Goal: Task Accomplishment & Management: Manage account settings

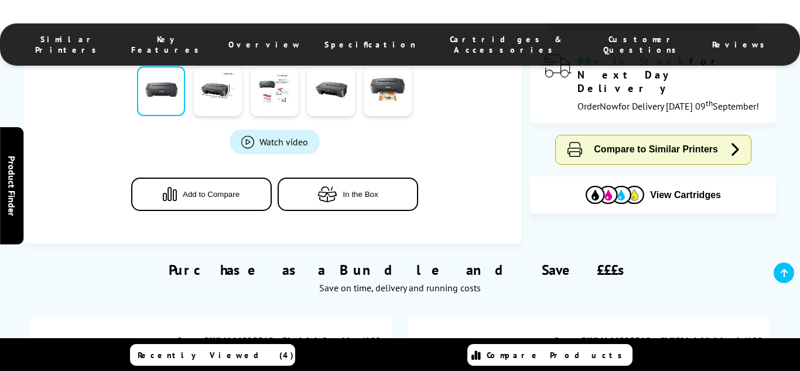
scroll to position [445, 0]
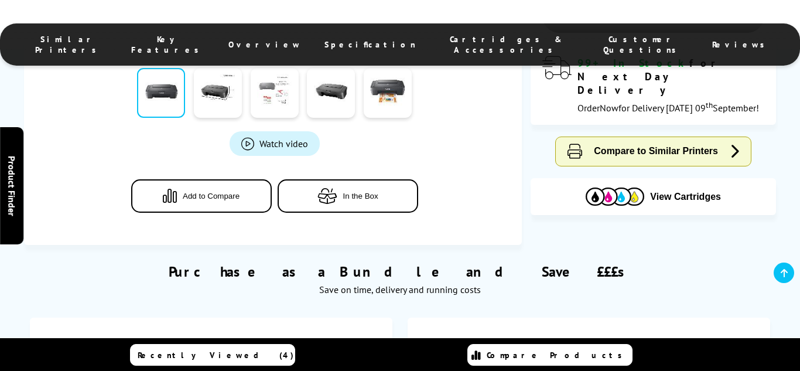
click at [271, 81] on link at bounding box center [275, 93] width 48 height 50
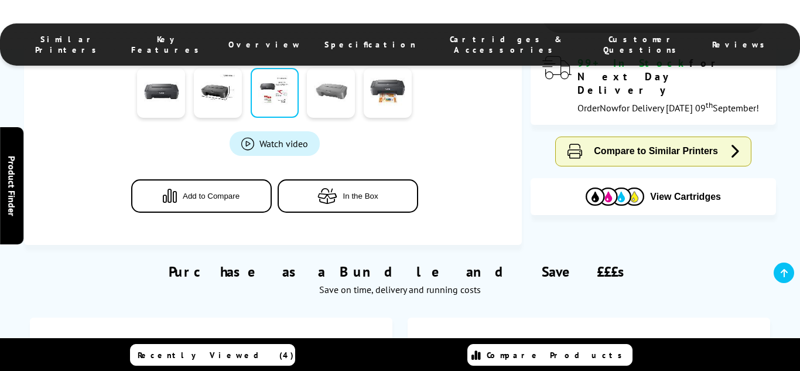
click at [339, 79] on link at bounding box center [331, 93] width 48 height 50
click at [383, 88] on link at bounding box center [388, 93] width 48 height 50
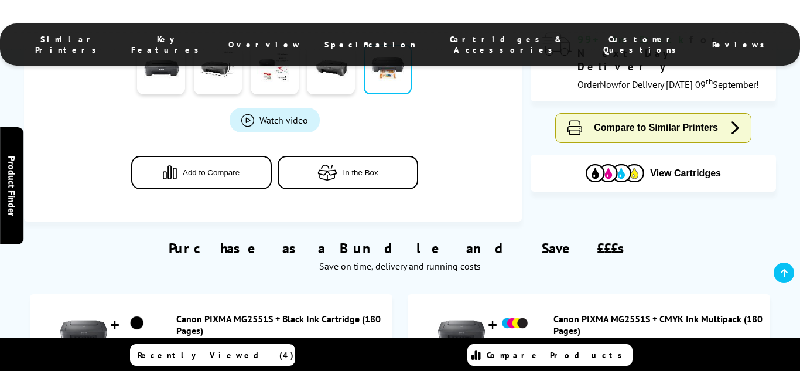
scroll to position [492, 0]
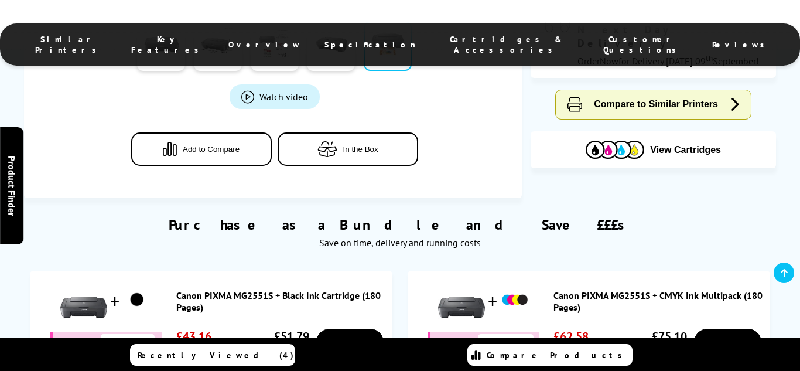
click at [789, 331] on div "Purchase as a Bundle and Save £££s Save on time, delivery and running costs Can…" at bounding box center [400, 335] width 800 height 274
click at [764, 200] on div "Purchase as a Bundle and Save £££s Save on time, delivery and running costs" at bounding box center [400, 226] width 752 height 56
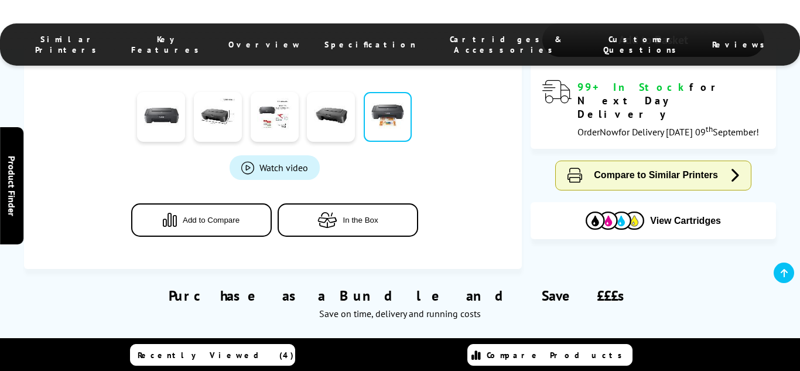
scroll to position [422, 0]
click at [720, 356] on div "Recently Viewed (4) Compare Products" at bounding box center [400, 354] width 703 height 33
click at [795, 204] on div "Canon PIXMA MG2551S A4 Colour Multifunction Inkjet Printer 0727C068 | Print/Sca…" at bounding box center [400, 6] width 800 height 524
click at [743, 239] on div "Canon PIXMA MG2551S A4 Colour Multifunction Inkjet Printer 0727C068 | Print/Sca…" at bounding box center [400, 6] width 800 height 524
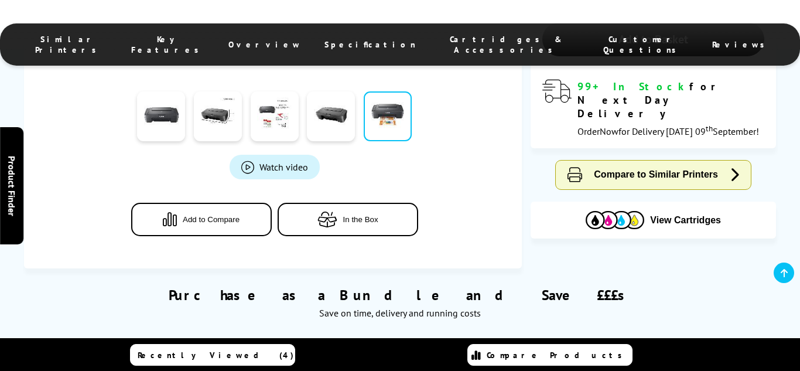
click at [743, 239] on div "Canon PIXMA MG2551S A4 Colour Multifunction Inkjet Printer 0727C068 | Print/Sca…" at bounding box center [400, 6] width 800 height 524
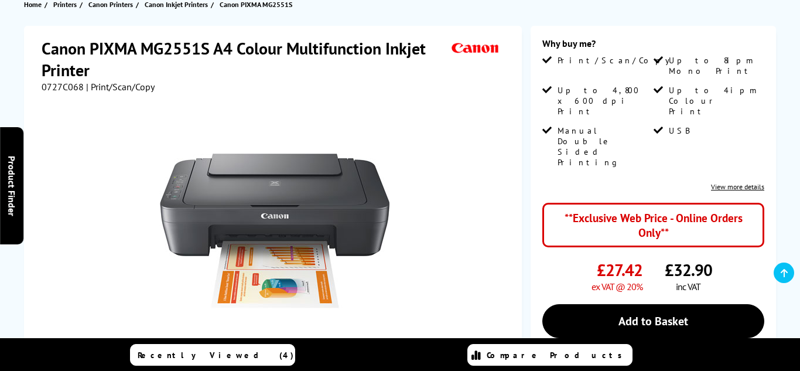
scroll to position [141, 0]
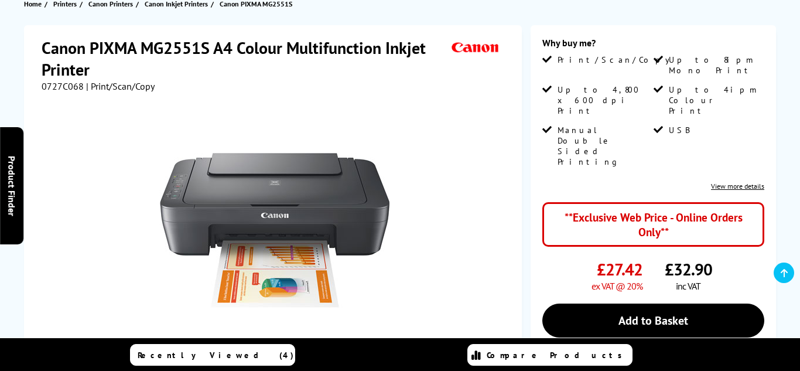
click at [744, 182] on link "View more details" at bounding box center [737, 186] width 53 height 9
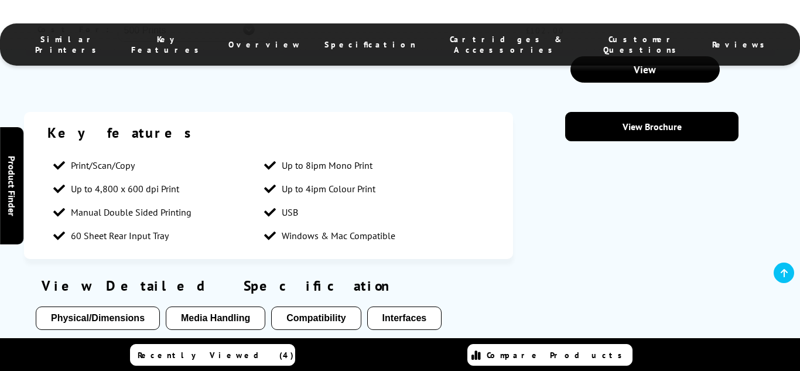
scroll to position [1385, 0]
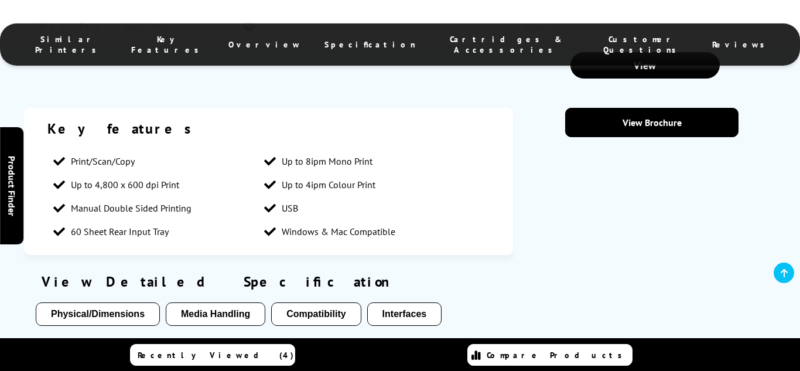
click at [640, 178] on section "Key features Print/Scan/Copy Up to 8ipm Mono Print Up to 4,800 x 600 dpi Print …" at bounding box center [400, 284] width 752 height 353
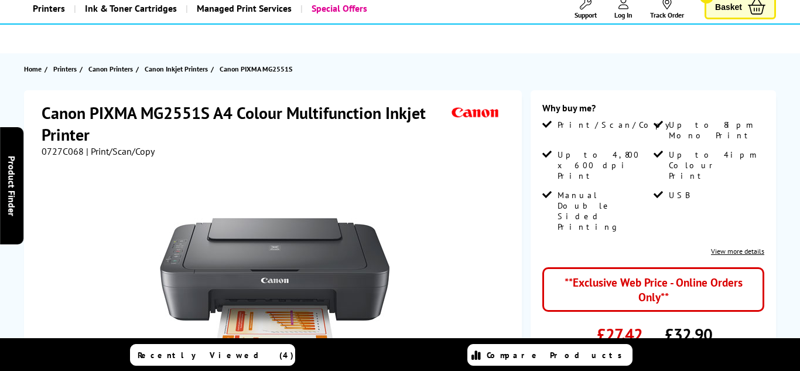
scroll to position [0, 0]
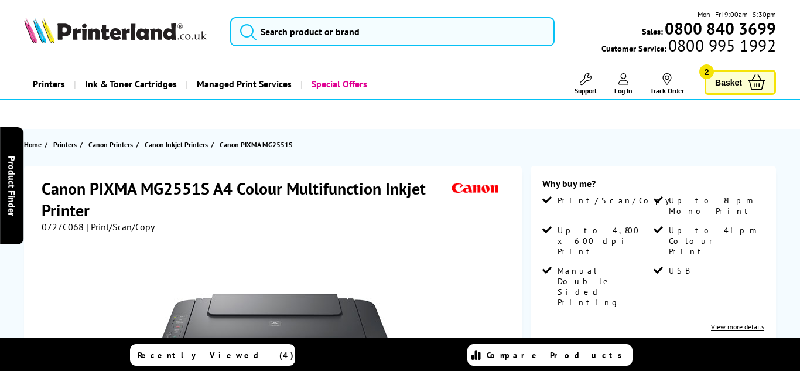
click at [624, 86] on span "Log In" at bounding box center [624, 90] width 18 height 9
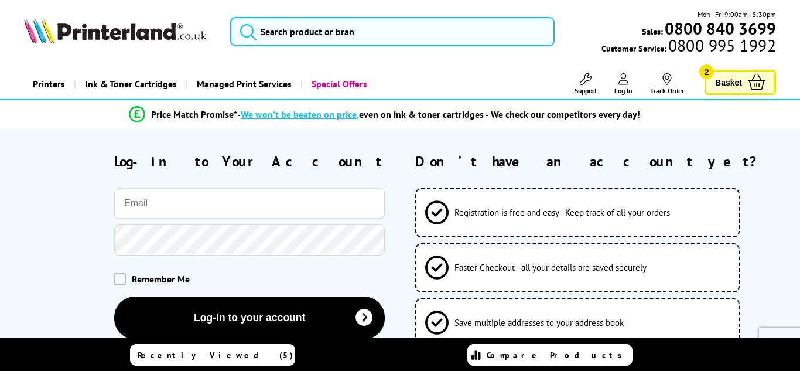
click at [281, 214] on input "email" at bounding box center [249, 203] width 271 height 30
type input "[EMAIL_ADDRESS][DOMAIN_NAME]"
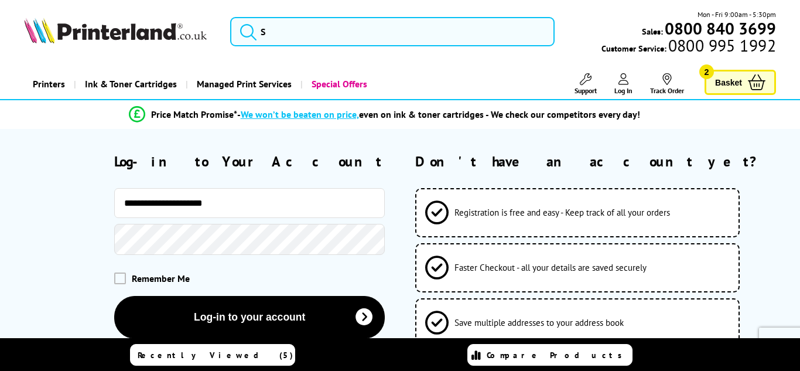
click at [114, 296] on button "Log-in to your account" at bounding box center [249, 317] width 271 height 43
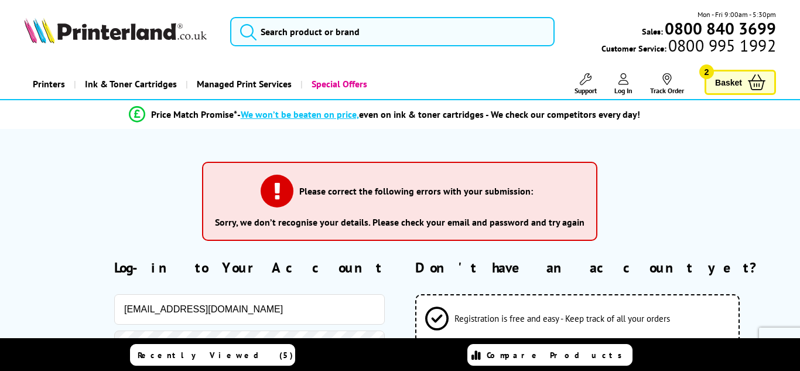
click at [0, 217] on form "Please correct the following errors with your submission: Sorry, we don’t recog…" at bounding box center [400, 349] width 800 height 394
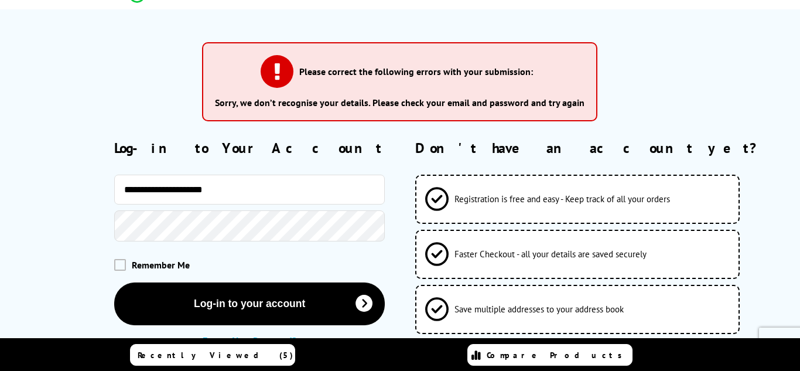
scroll to position [141, 0]
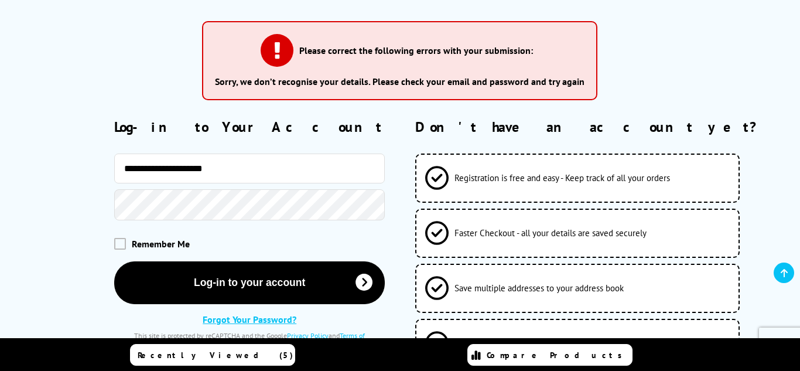
click at [114, 261] on button "Log-in to your account" at bounding box center [249, 282] width 271 height 43
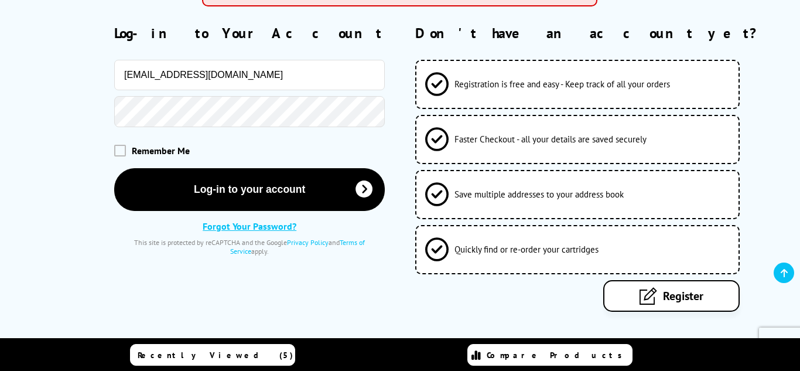
scroll to position [211, 0]
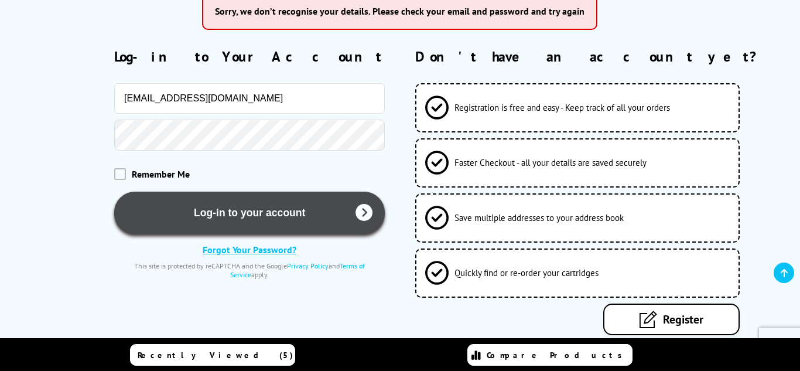
click at [139, 209] on button "Log-in to your account" at bounding box center [249, 213] width 271 height 43
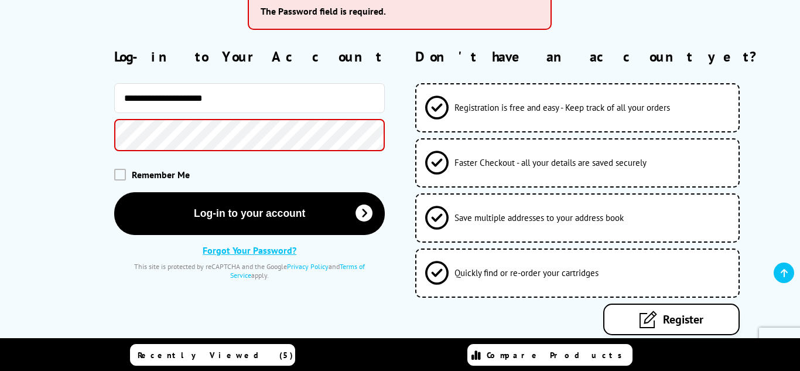
click at [216, 249] on link "Forgot Your Password?" at bounding box center [250, 250] width 94 height 12
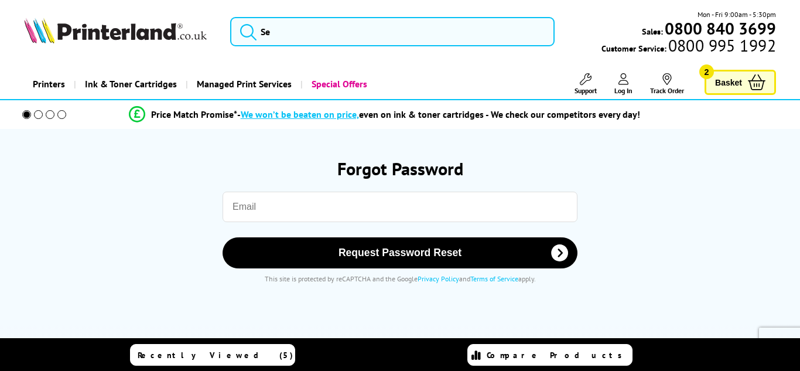
click at [257, 213] on input "email" at bounding box center [400, 207] width 355 height 30
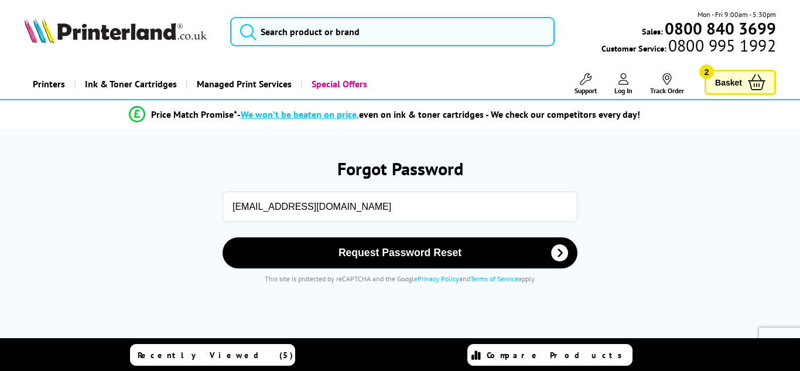
type input "[EMAIL_ADDRESS][DOMAIN_NAME]"
click at [223, 237] on button "Request Password Reset" at bounding box center [400, 252] width 355 height 31
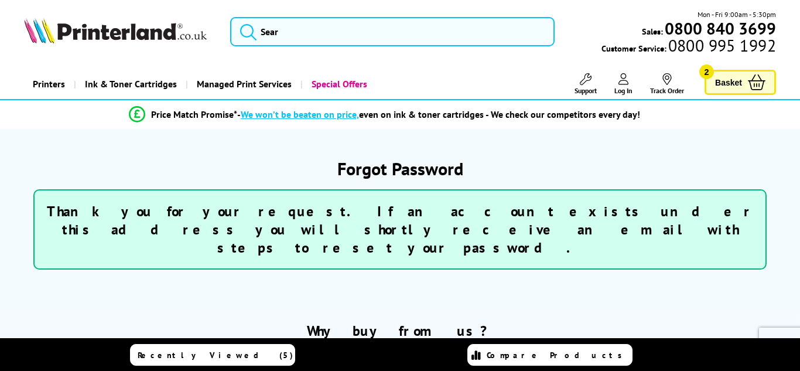
click at [561, 228] on h3 "Thank you for your request. If an account exists under this address you will sh…" at bounding box center [400, 229] width 708 height 54
